Goal: Task Accomplishment & Management: Use online tool/utility

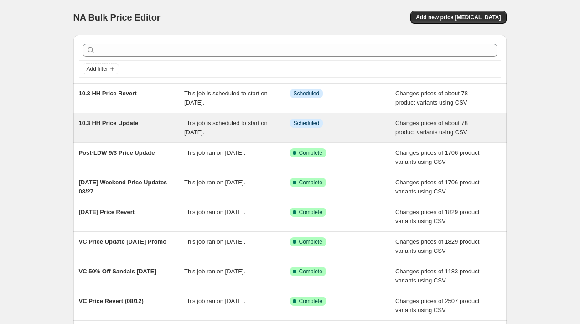
click at [342, 129] on div "Info Scheduled" at bounding box center [343, 128] width 106 height 18
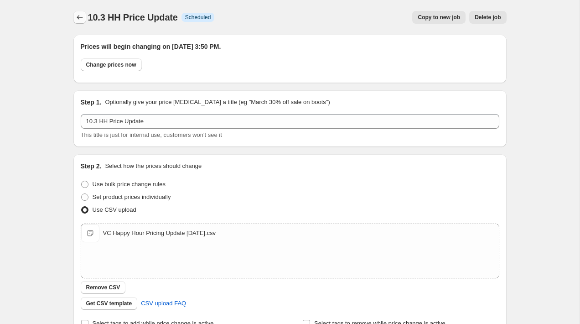
click at [81, 19] on icon "Price change jobs" at bounding box center [79, 17] width 9 height 9
